Goal: Task Accomplishment & Management: Manage account settings

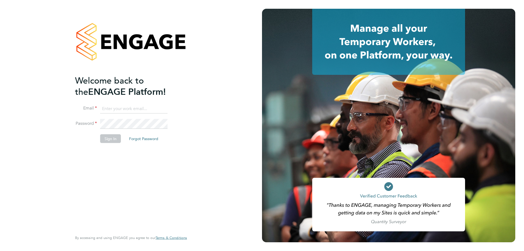
click at [237, 67] on div "Welcome back to the ENGAGE Platform! Email Password Sign In Forgot Password Ent…" at bounding box center [131, 125] width 262 height 251
drag, startPoint x: 134, startPoint y: 177, endPoint x: 140, endPoint y: 178, distance: 6.3
click at [139, 178] on div "Welcome back to the ENGAGE Platform! Email Password Sign In Forgot Password Ent…" at bounding box center [128, 153] width 107 height 156
click at [126, 107] on input at bounding box center [133, 109] width 67 height 10
type input "[EMAIL_ADDRESS][DOMAIN_NAME]"
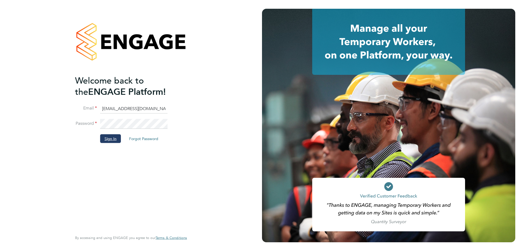
click at [108, 136] on button "Sign In" at bounding box center [110, 138] width 21 height 9
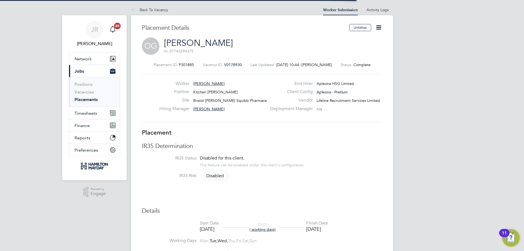
scroll to position [5, 40]
click at [382, 28] on icon at bounding box center [379, 27] width 7 height 7
